Goal: Information Seeking & Learning: Find contact information

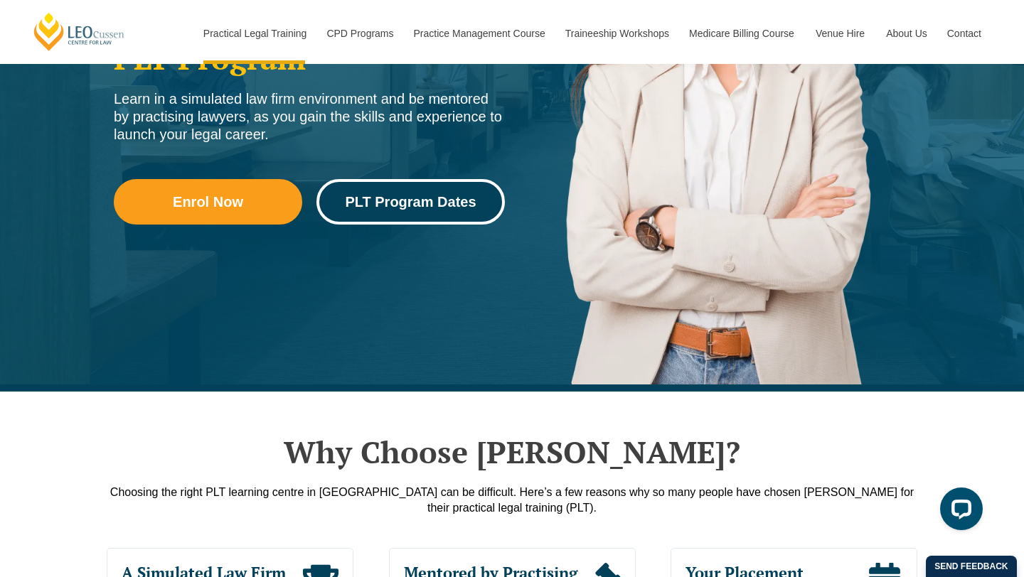
click at [411, 198] on span "PLT Program Dates" at bounding box center [410, 202] width 131 height 14
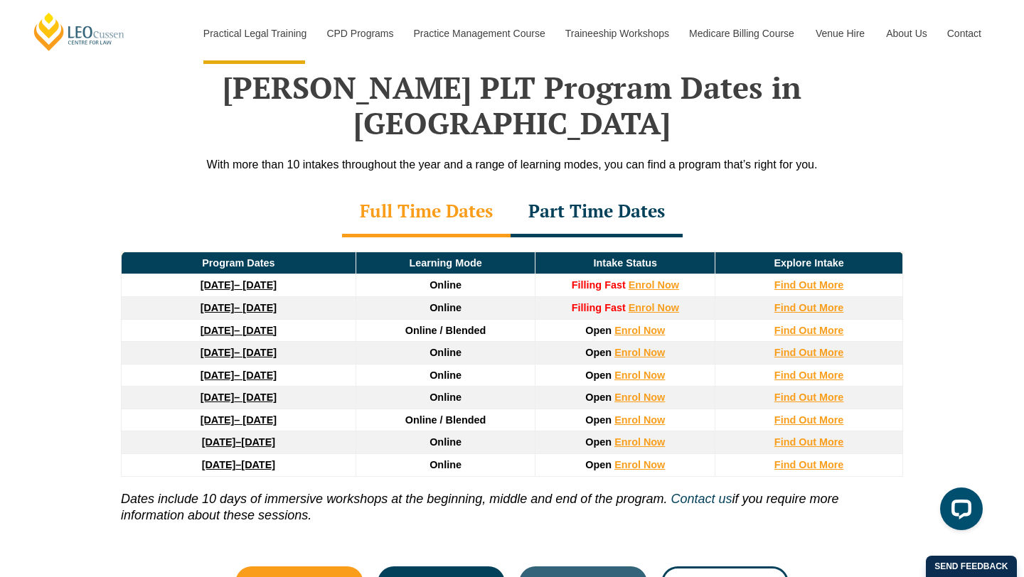
scroll to position [1848, 0]
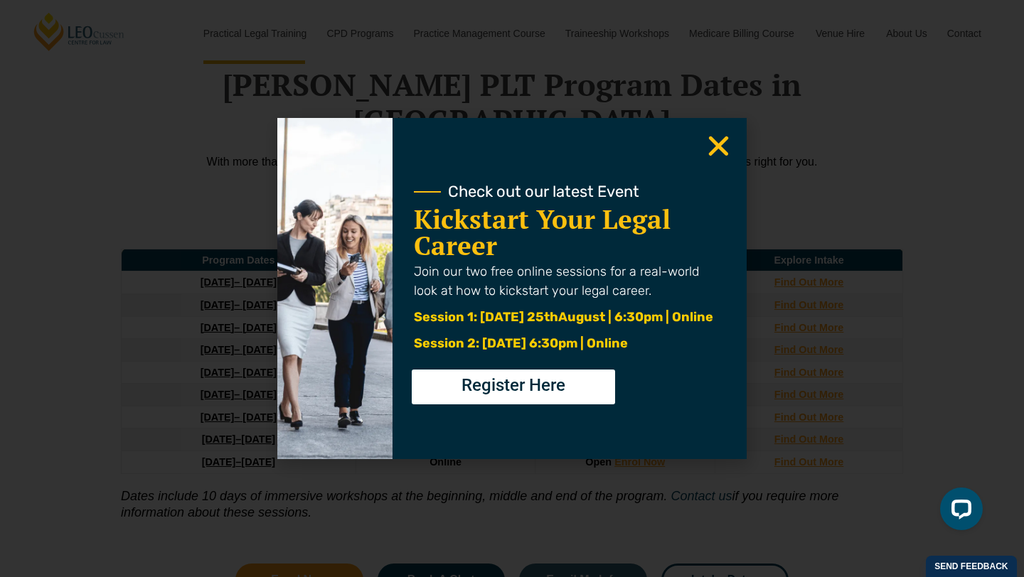
click at [723, 145] on icon "Close" at bounding box center [719, 146] width 28 height 28
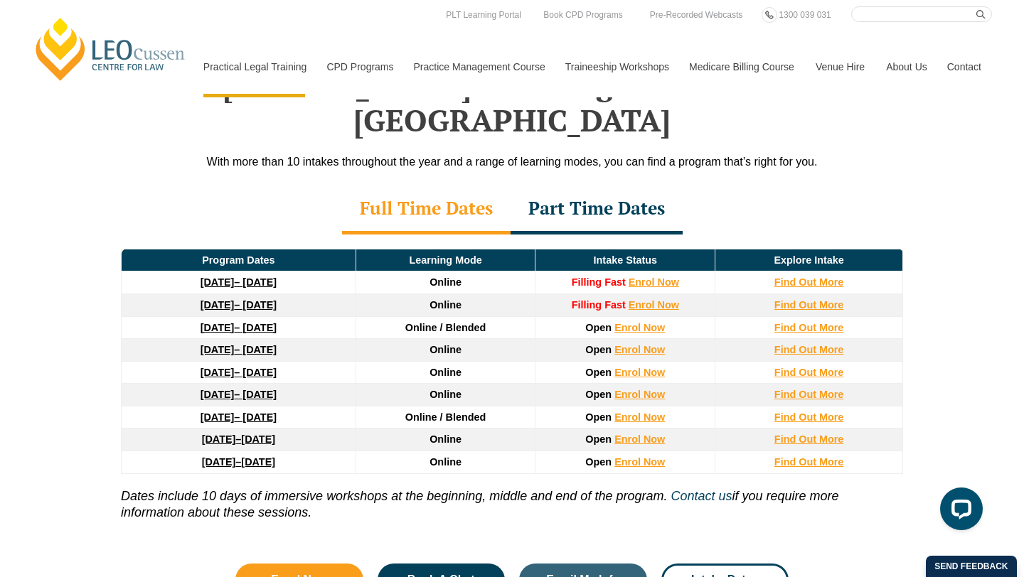
click at [225, 344] on strong "16 February 2026" at bounding box center [217, 349] width 34 height 11
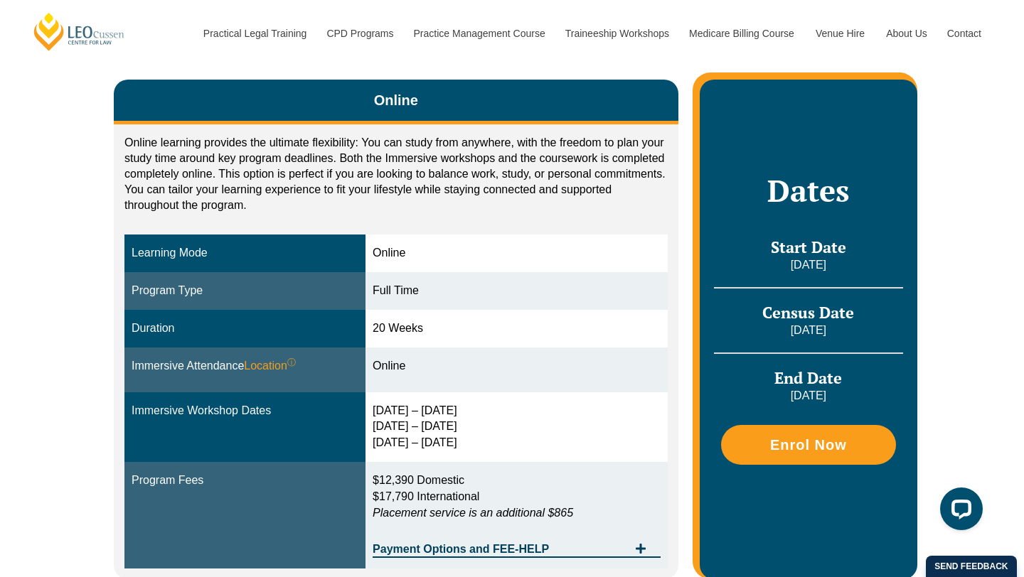
scroll to position [282, 0]
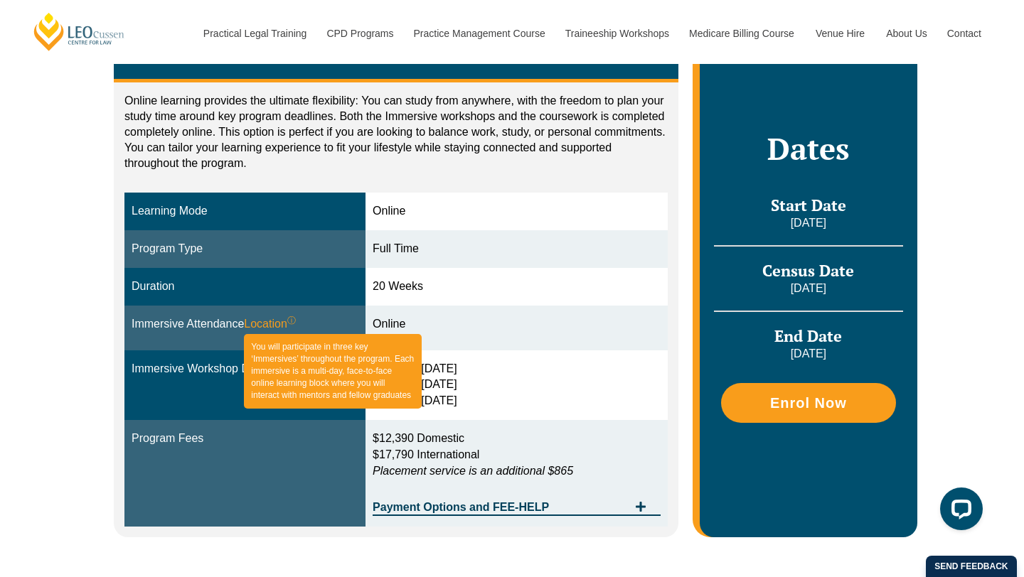
click at [258, 325] on span "Location ⓘ You will participate in three key ‘Immersives’ throughout the progra…" at bounding box center [270, 324] width 52 height 16
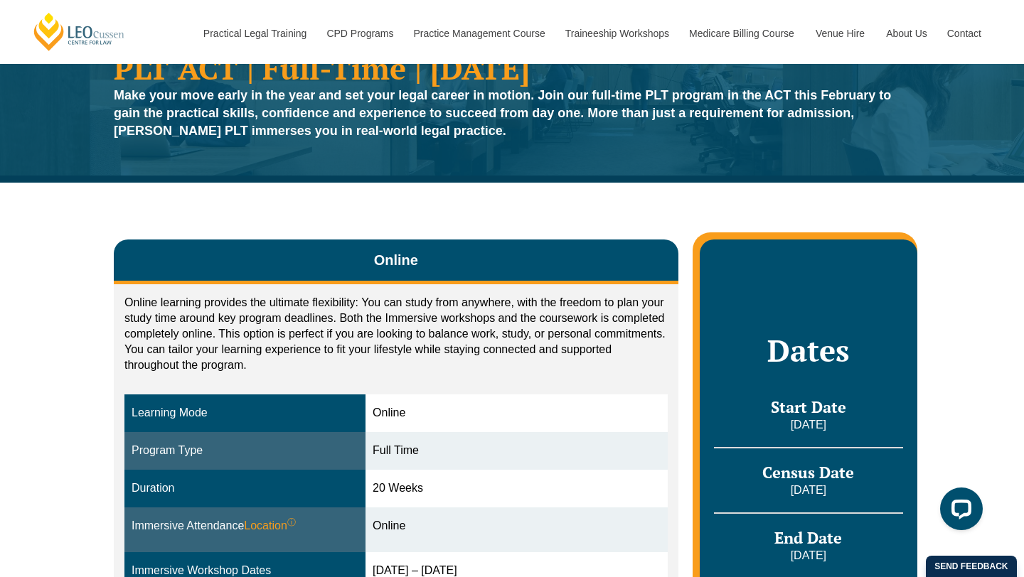
scroll to position [91, 0]
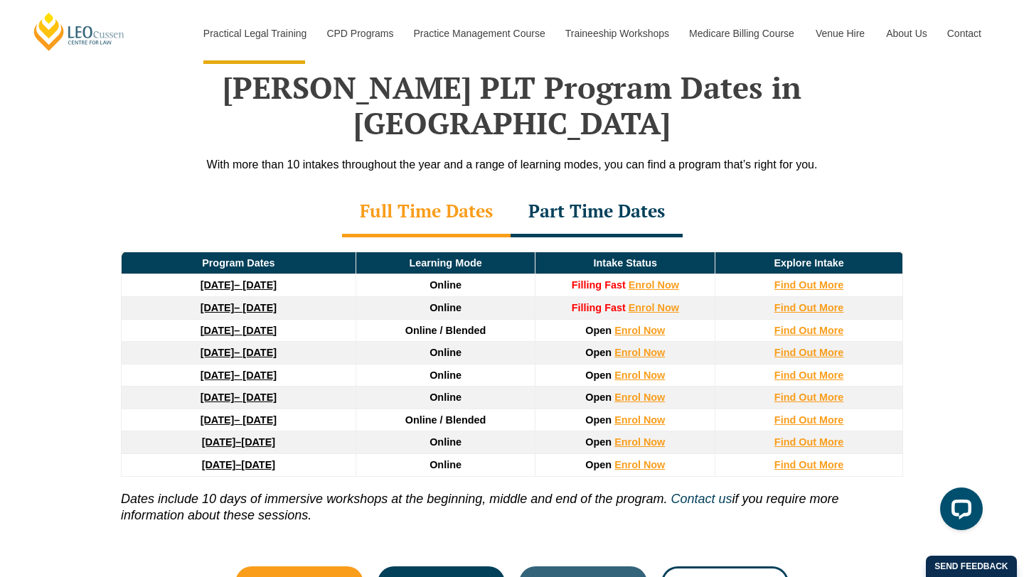
scroll to position [1848, 0]
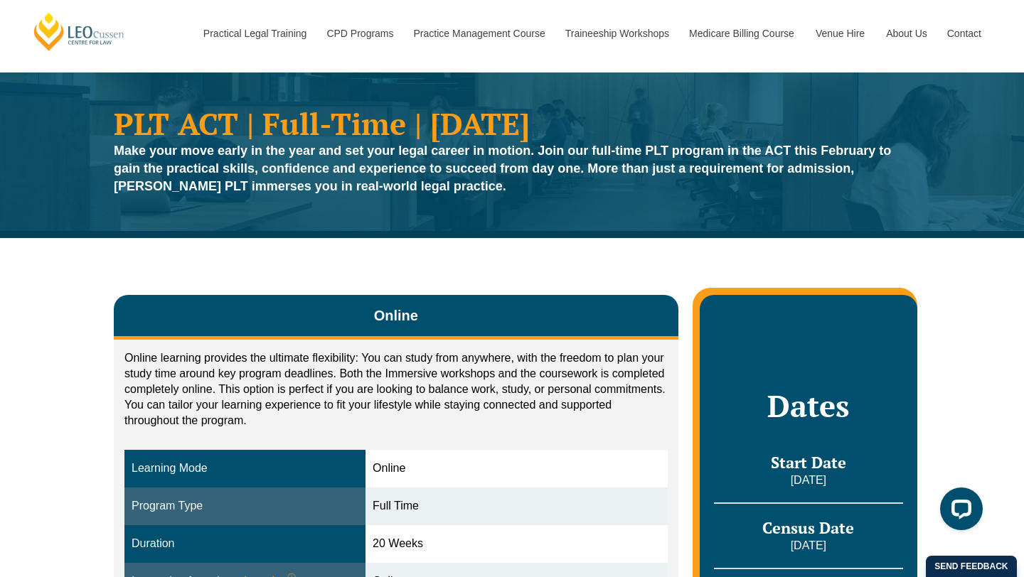
scroll to position [203, 0]
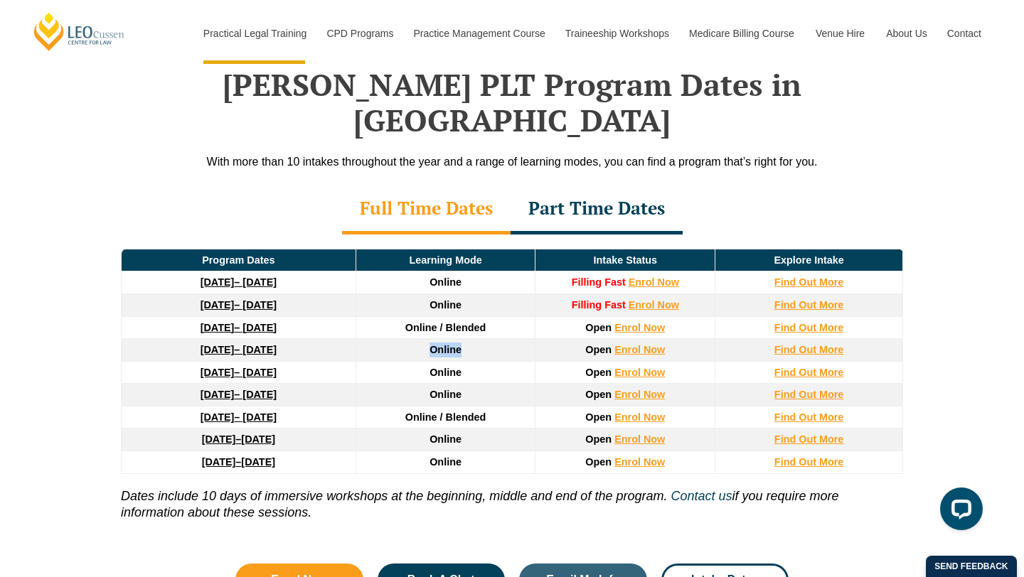
drag, startPoint x: 466, startPoint y: 316, endPoint x: 425, endPoint y: 319, distance: 41.3
click at [425, 339] on td "Online" at bounding box center [445, 350] width 180 height 23
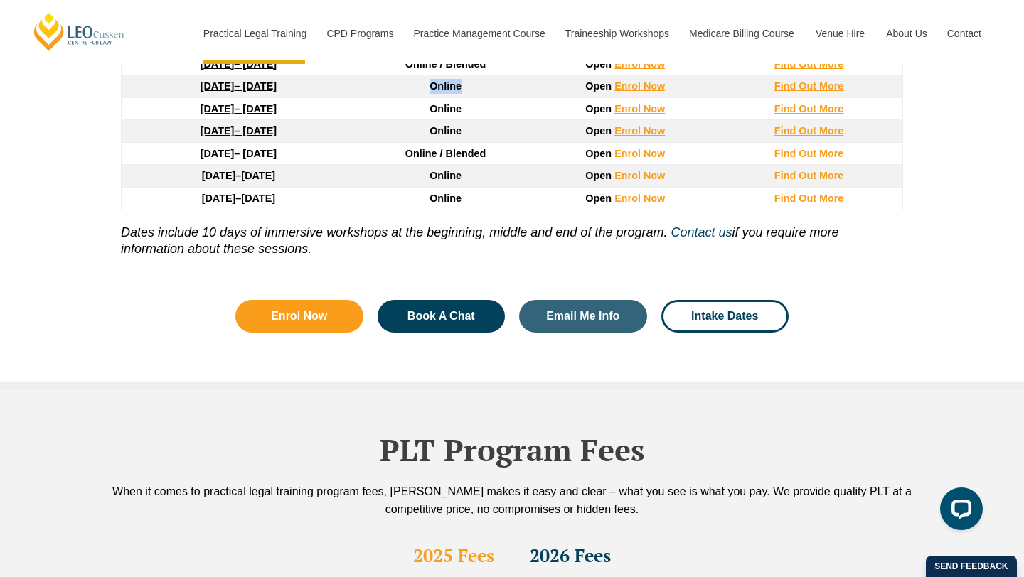
scroll to position [1769, 0]
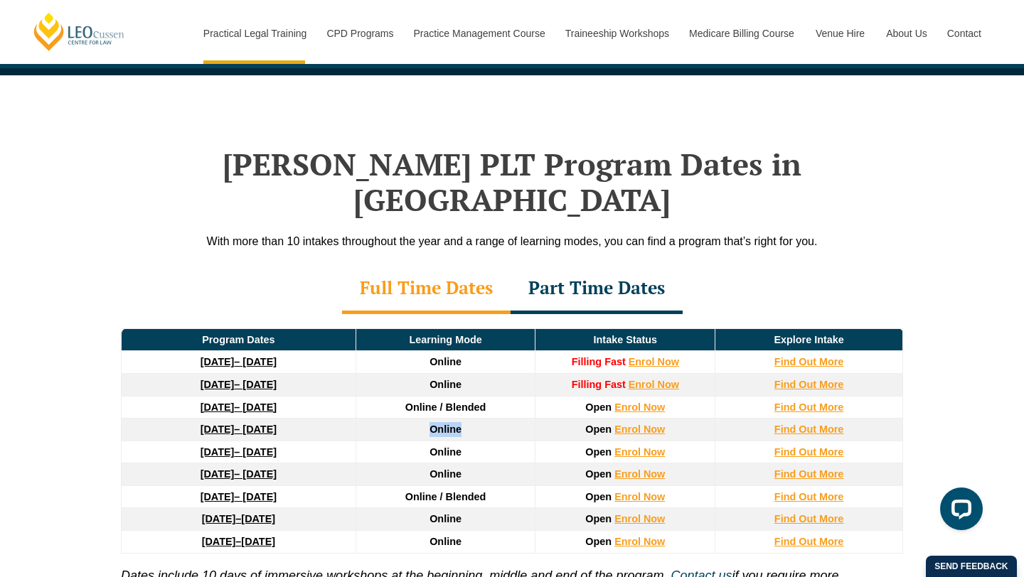
click at [247, 402] on link "27 January 2026 – 12 June 2026" at bounding box center [238, 407] width 76 height 11
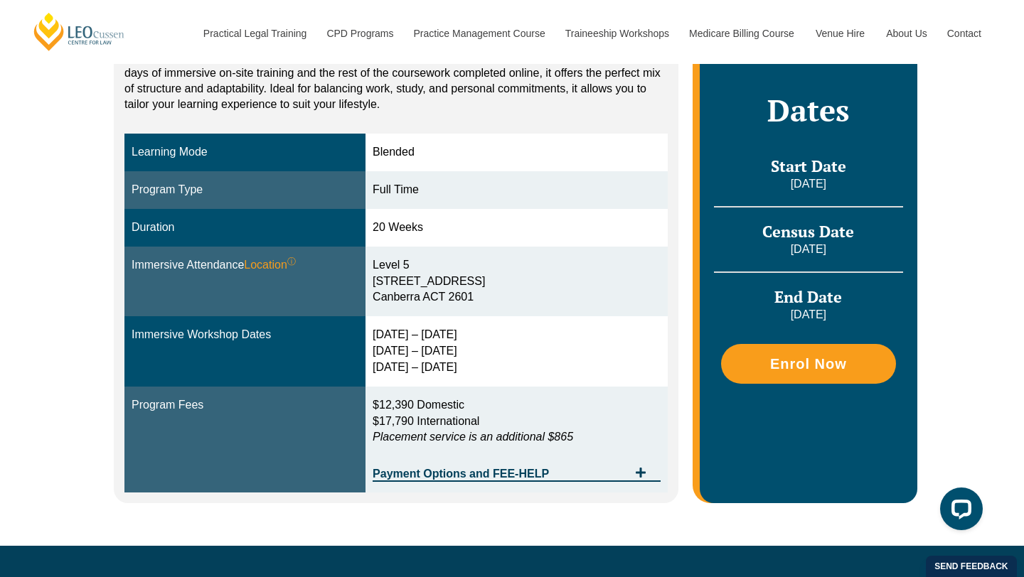
scroll to position [328, 0]
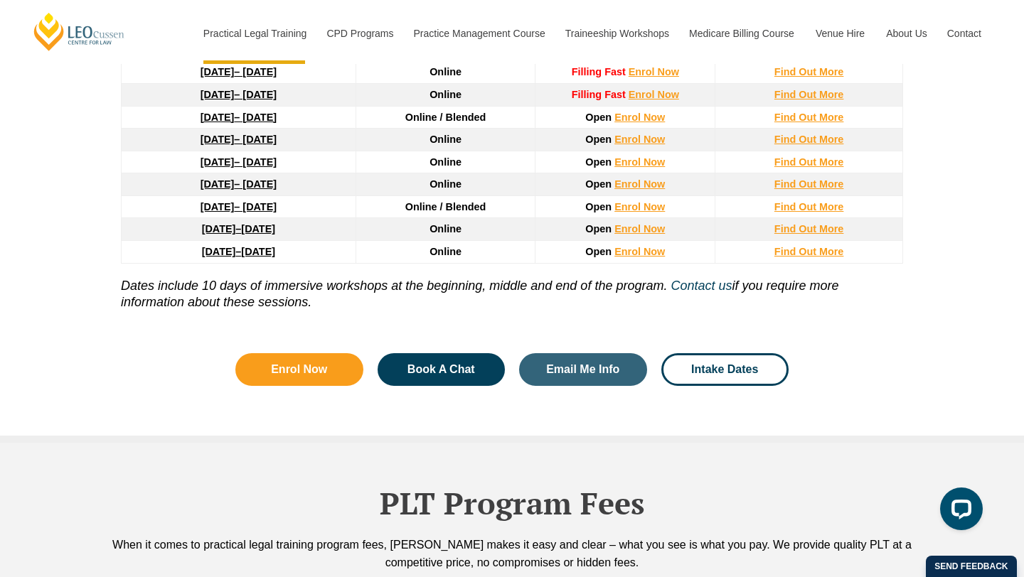
scroll to position [1852, 0]
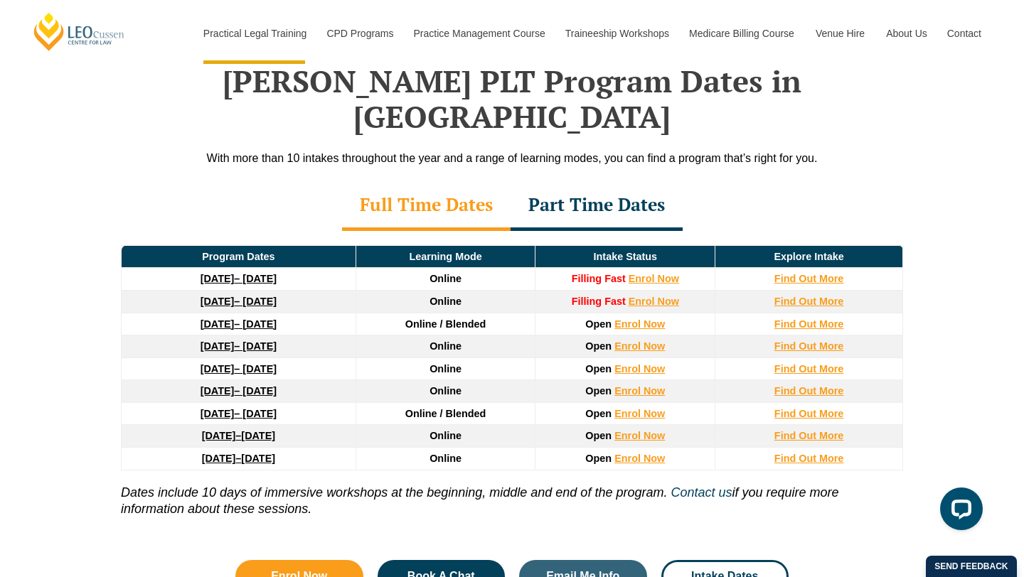
click at [232, 318] on strong "[DATE]" at bounding box center [217, 323] width 34 height 11
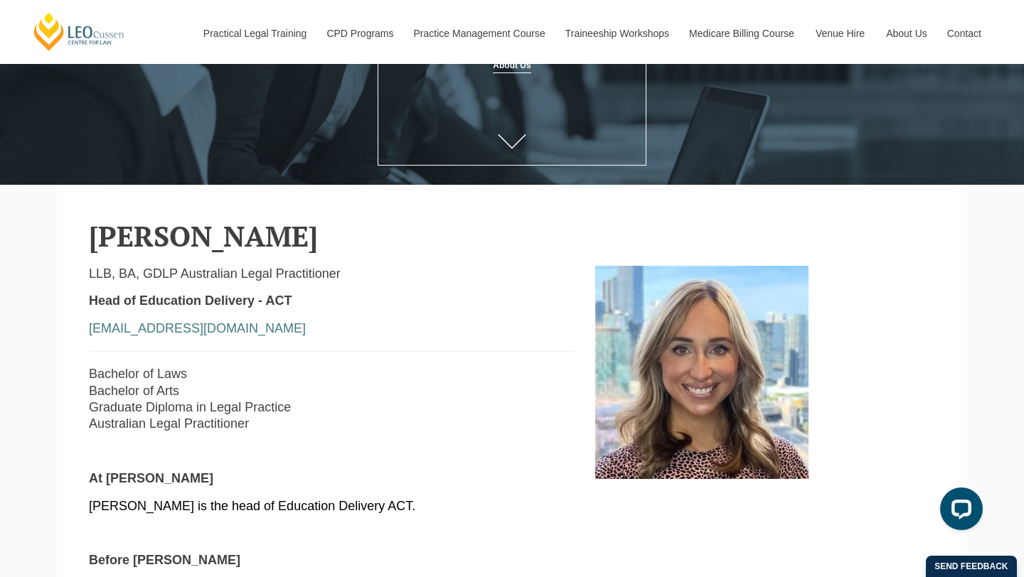
scroll to position [190, 0]
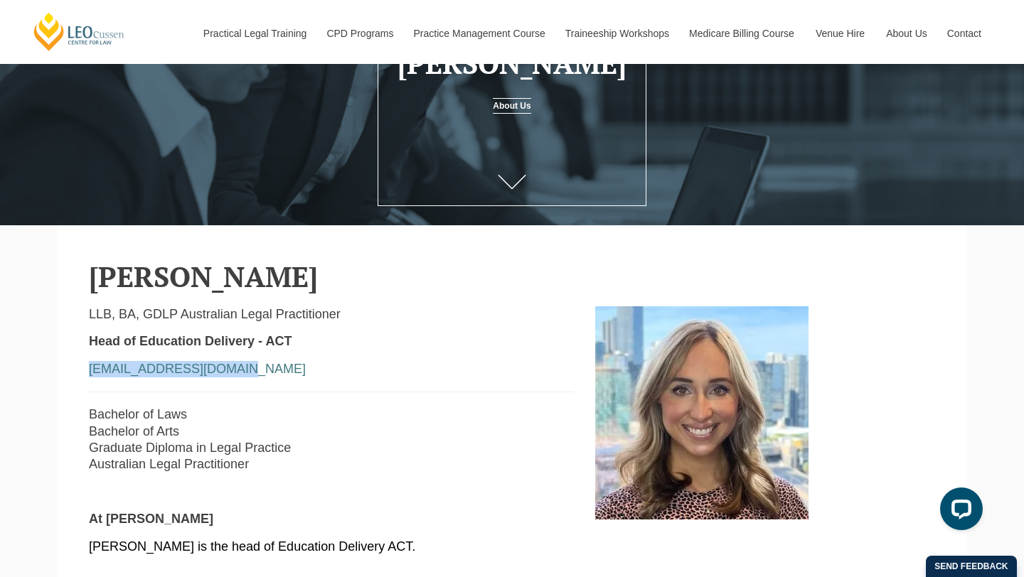
drag, startPoint x: 232, startPoint y: 369, endPoint x: 74, endPoint y: 368, distance: 158.5
copy link "tlong@leocussen.edu.au"
